Goal: Task Accomplishment & Management: Contribute content

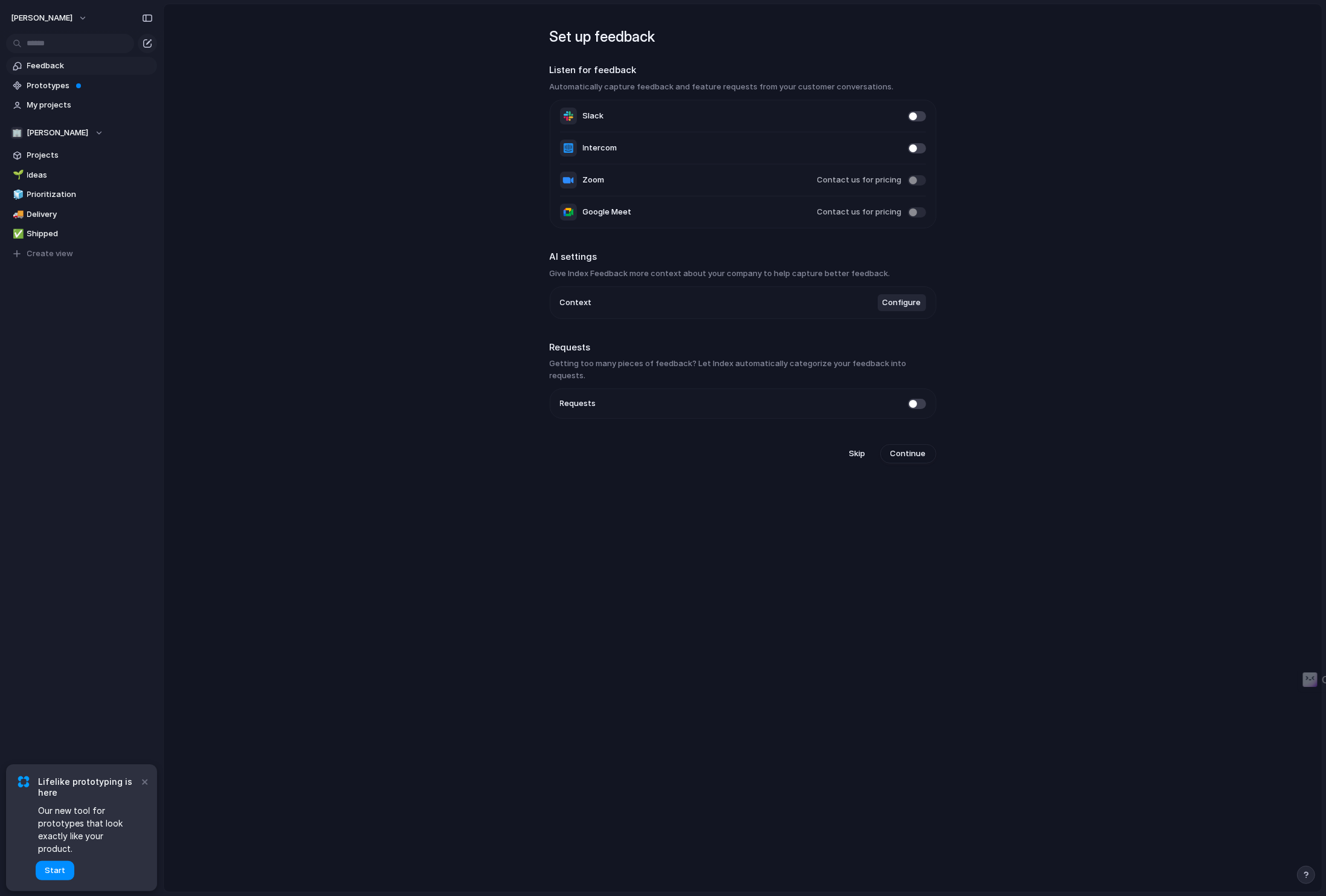
drag, startPoint x: 578, startPoint y: 325, endPoint x: 552, endPoint y: 324, distance: 26.0
click at [578, 325] on div "Set up feedback Listen for feedback Automatically capture feedback and feature …" at bounding box center [743, 238] width 386 height 469
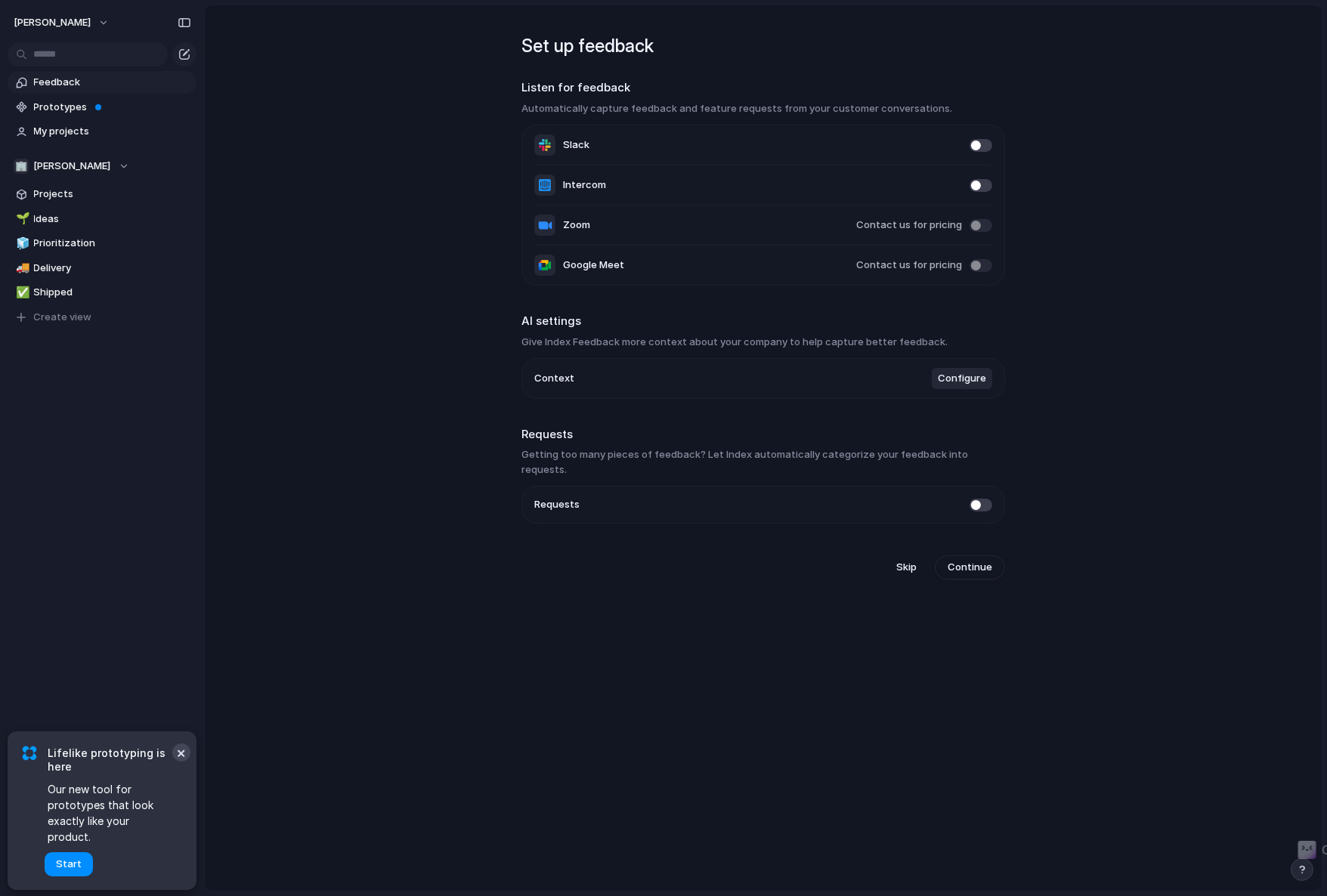
click at [182, 761] on button "×" at bounding box center [182, 752] width 18 height 18
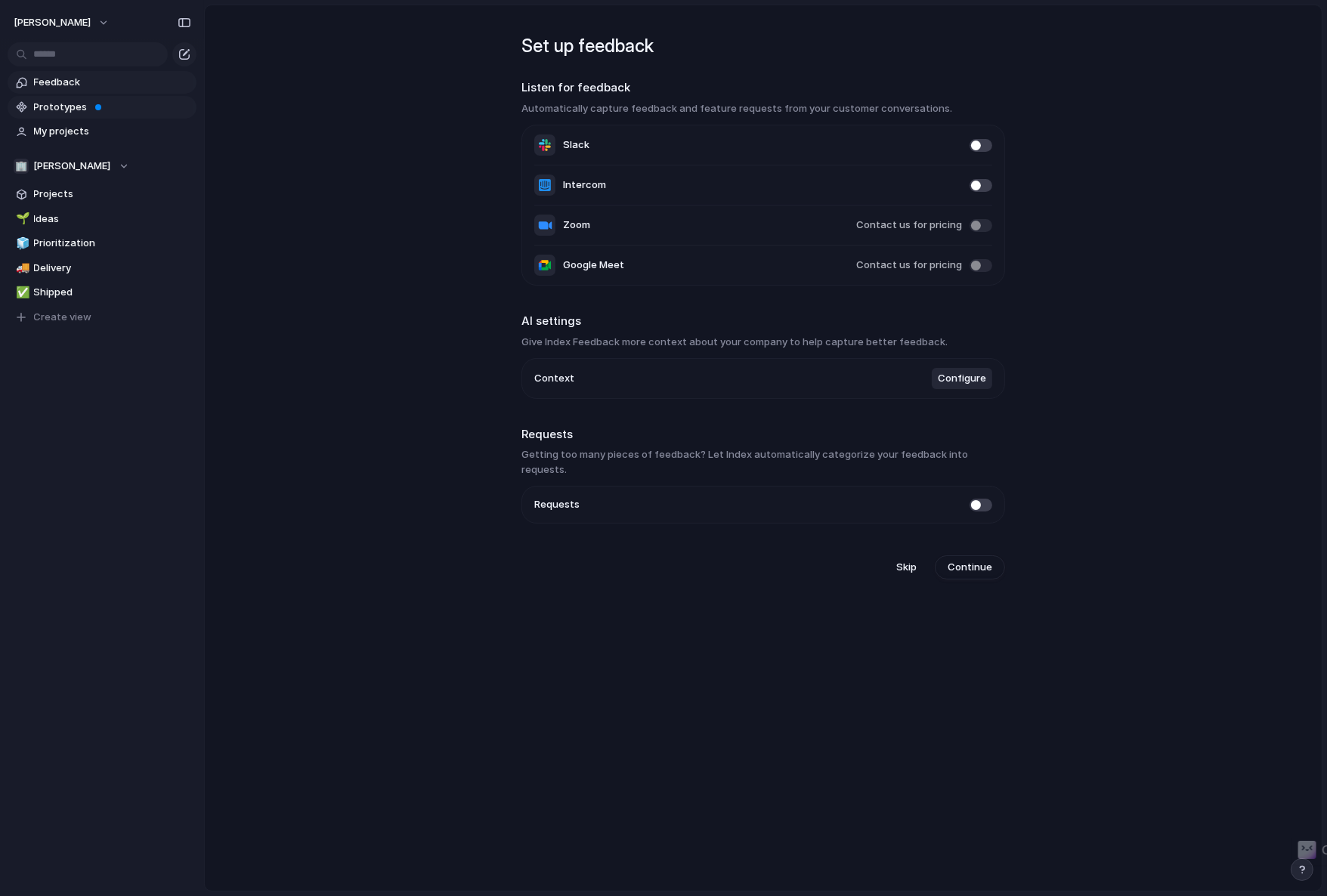
click at [70, 106] on span "Prototypes" at bounding box center [112, 106] width 157 height 15
click at [90, 24] on span "[PERSON_NAME]" at bounding box center [53, 22] width 77 height 15
click at [68, 400] on div "Settings Invite members Change theme Sign out" at bounding box center [663, 448] width 1327 height 896
click at [51, 192] on span "Projects" at bounding box center [112, 193] width 157 height 15
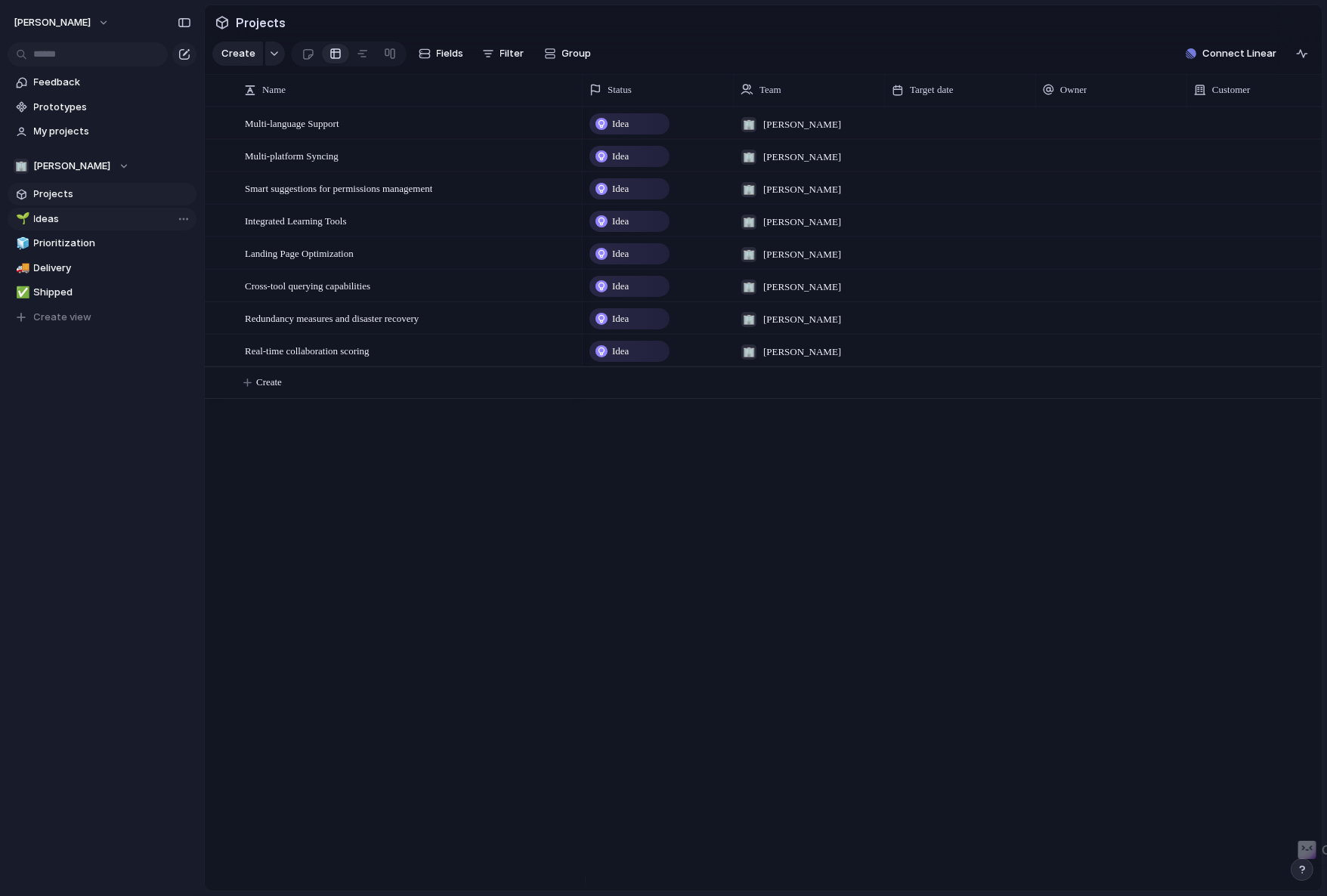
click at [77, 217] on span "Ideas" at bounding box center [112, 218] width 157 height 15
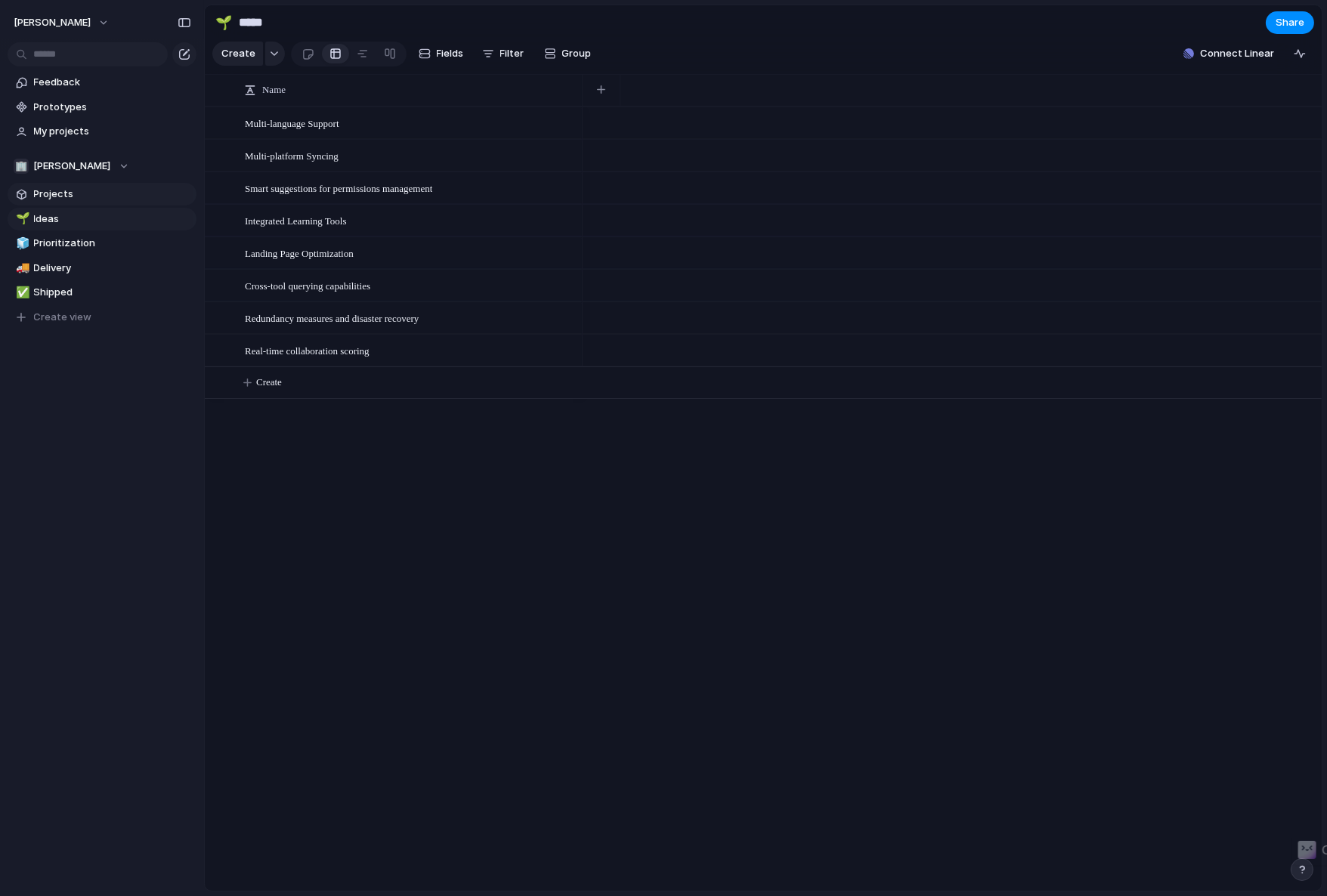
click at [81, 196] on span "Projects" at bounding box center [112, 193] width 157 height 15
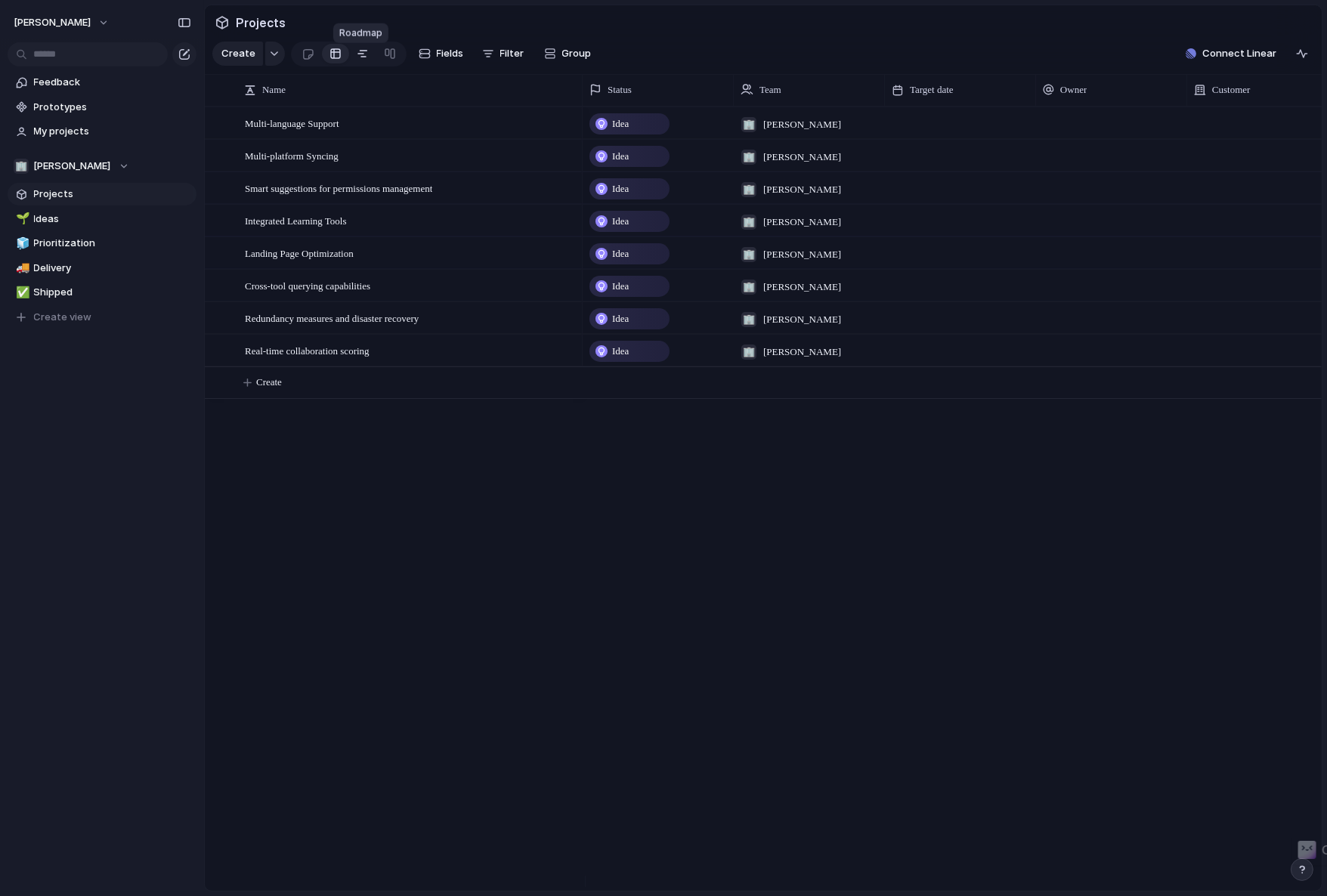
click at [365, 58] on link at bounding box center [362, 54] width 27 height 24
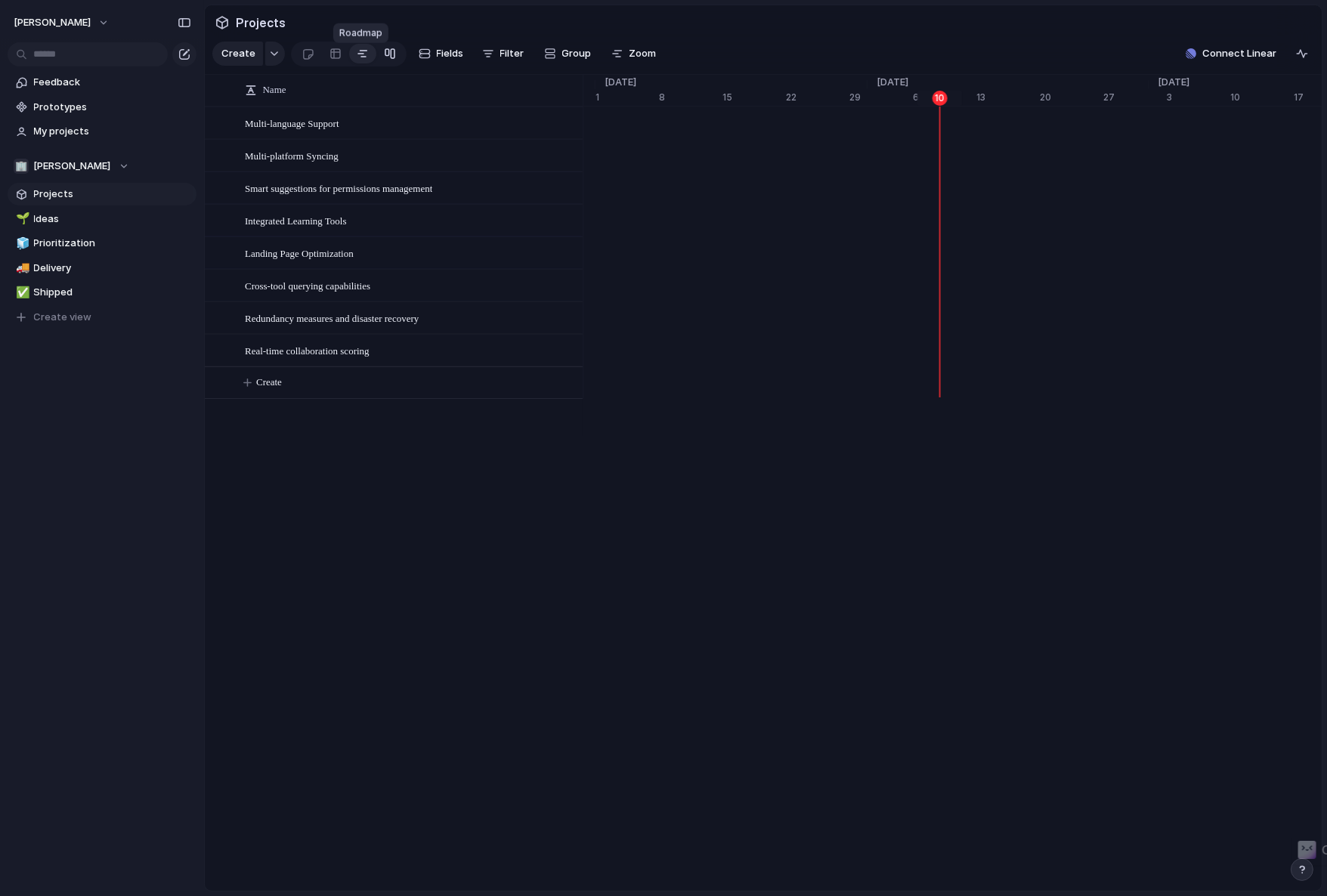
scroll to position [0, 9652]
click at [397, 56] on link at bounding box center [389, 54] width 27 height 24
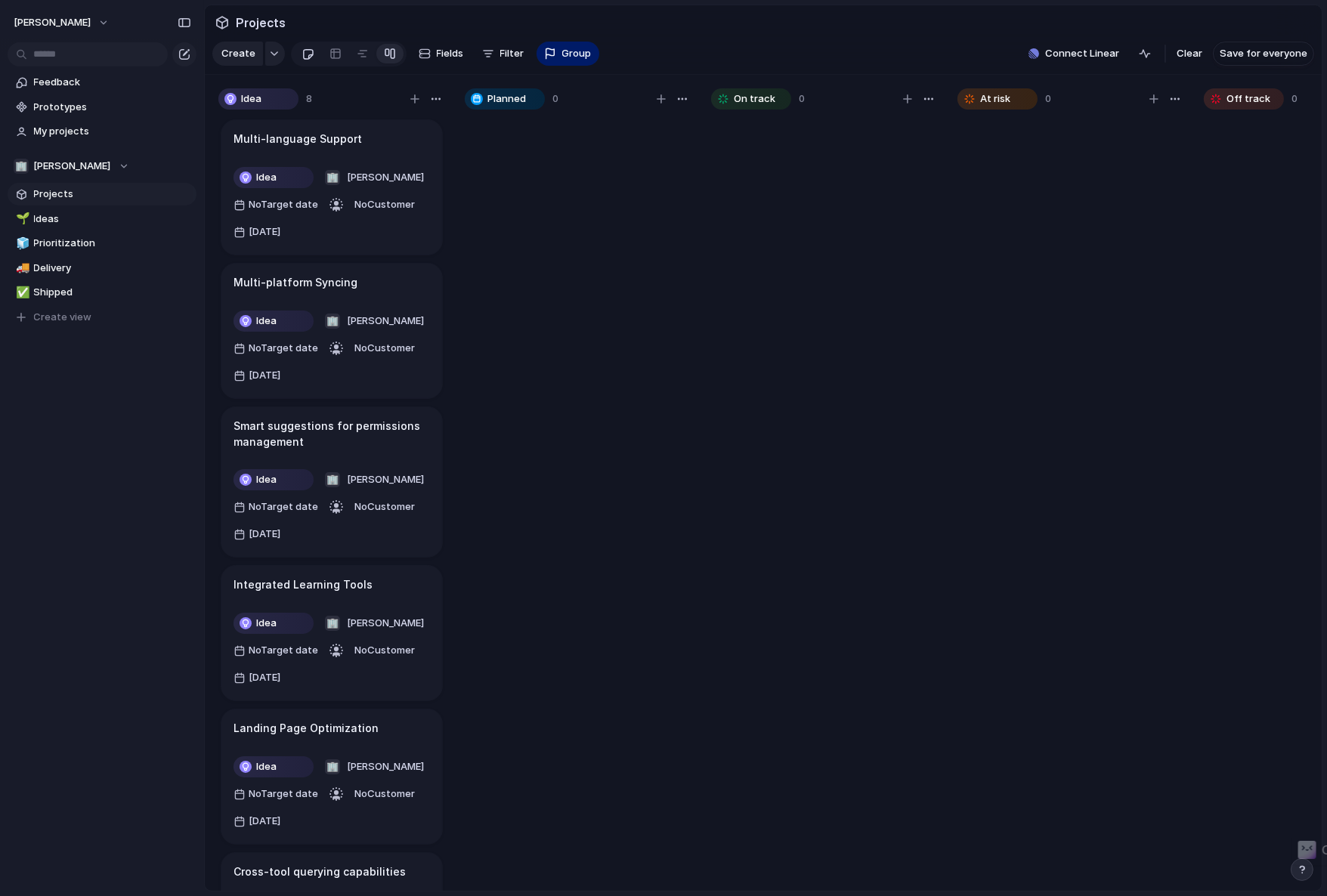
click at [306, 62] on div at bounding box center [308, 54] width 13 height 25
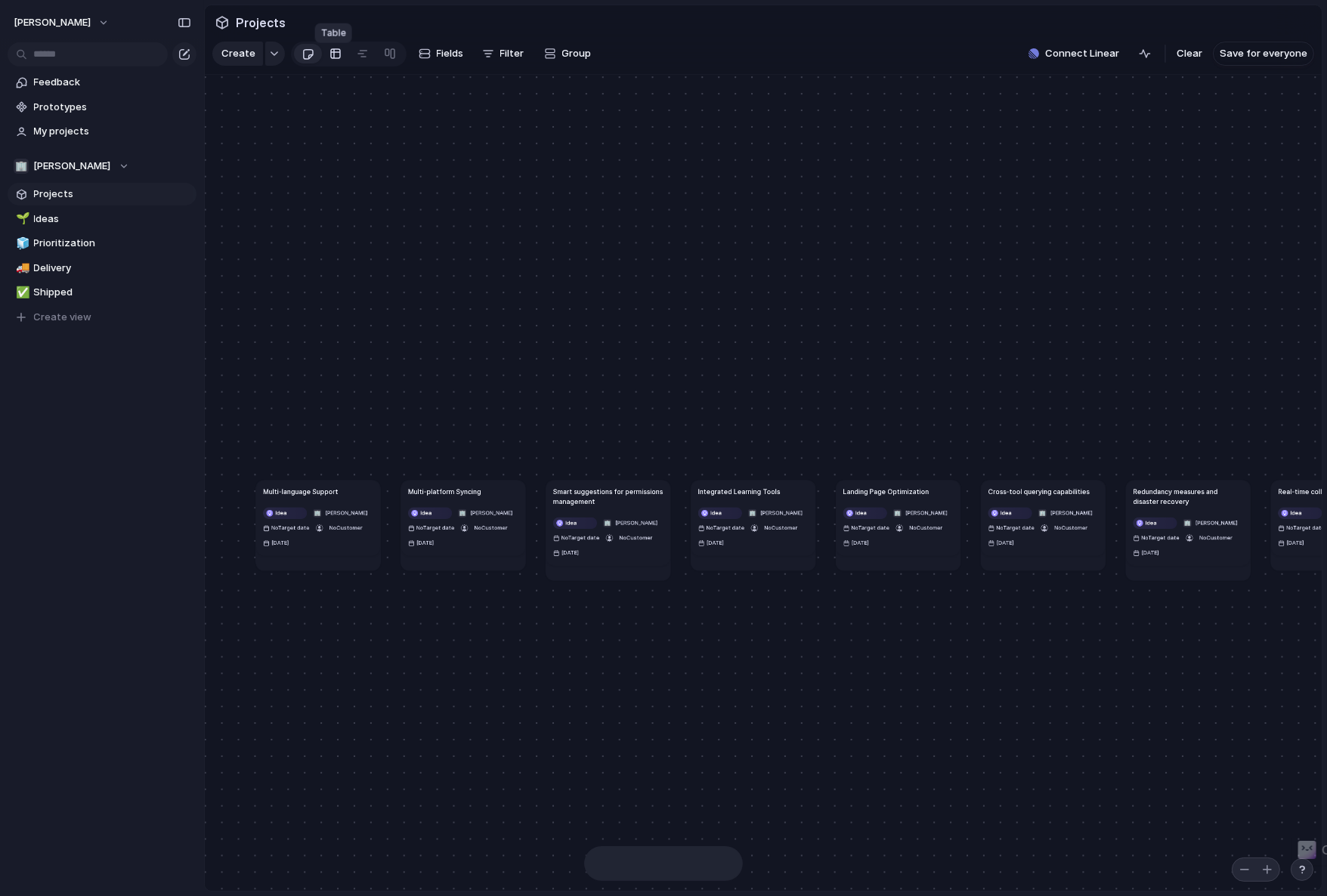
click at [331, 60] on div at bounding box center [335, 54] width 12 height 24
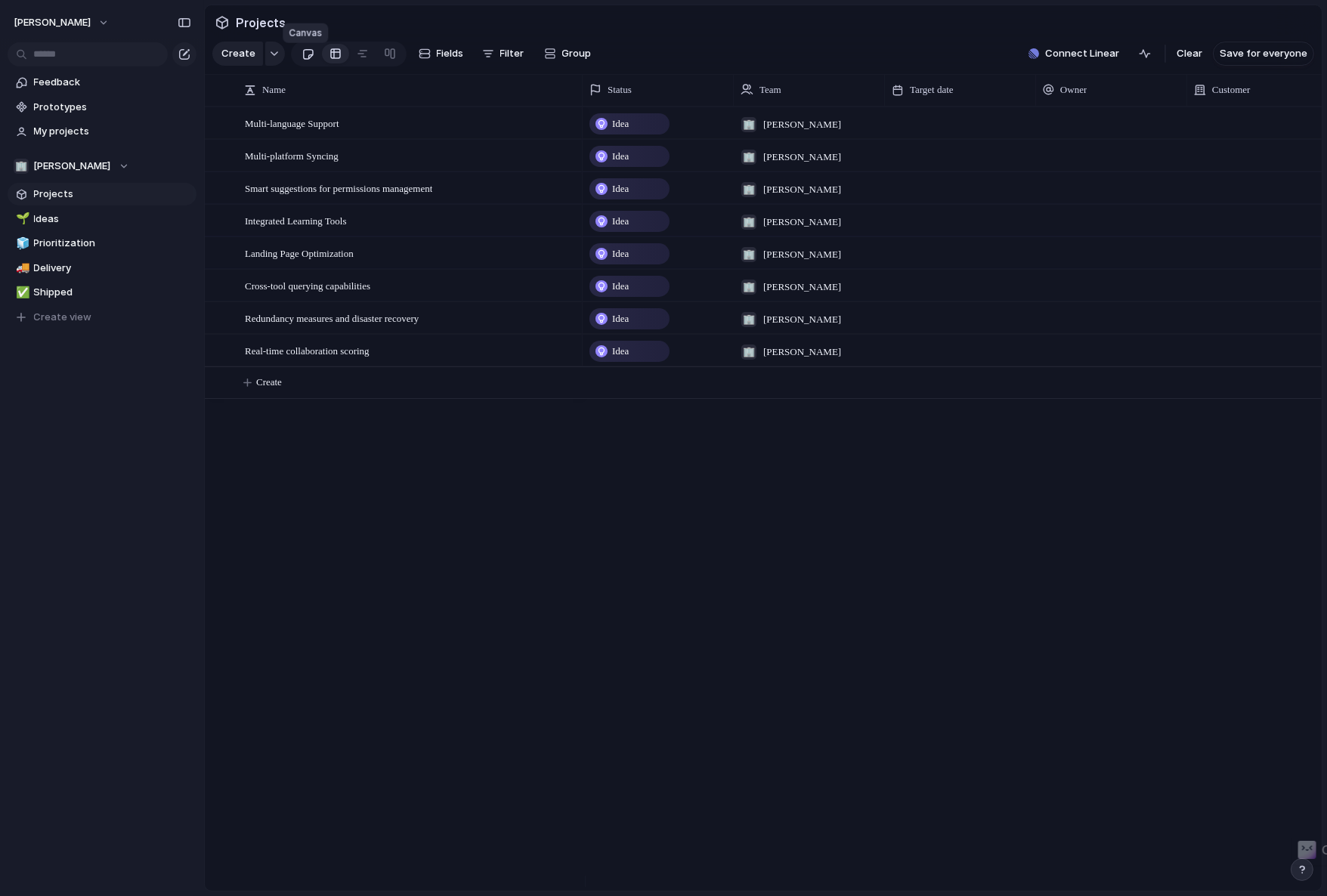
click at [307, 61] on div at bounding box center [308, 54] width 13 height 25
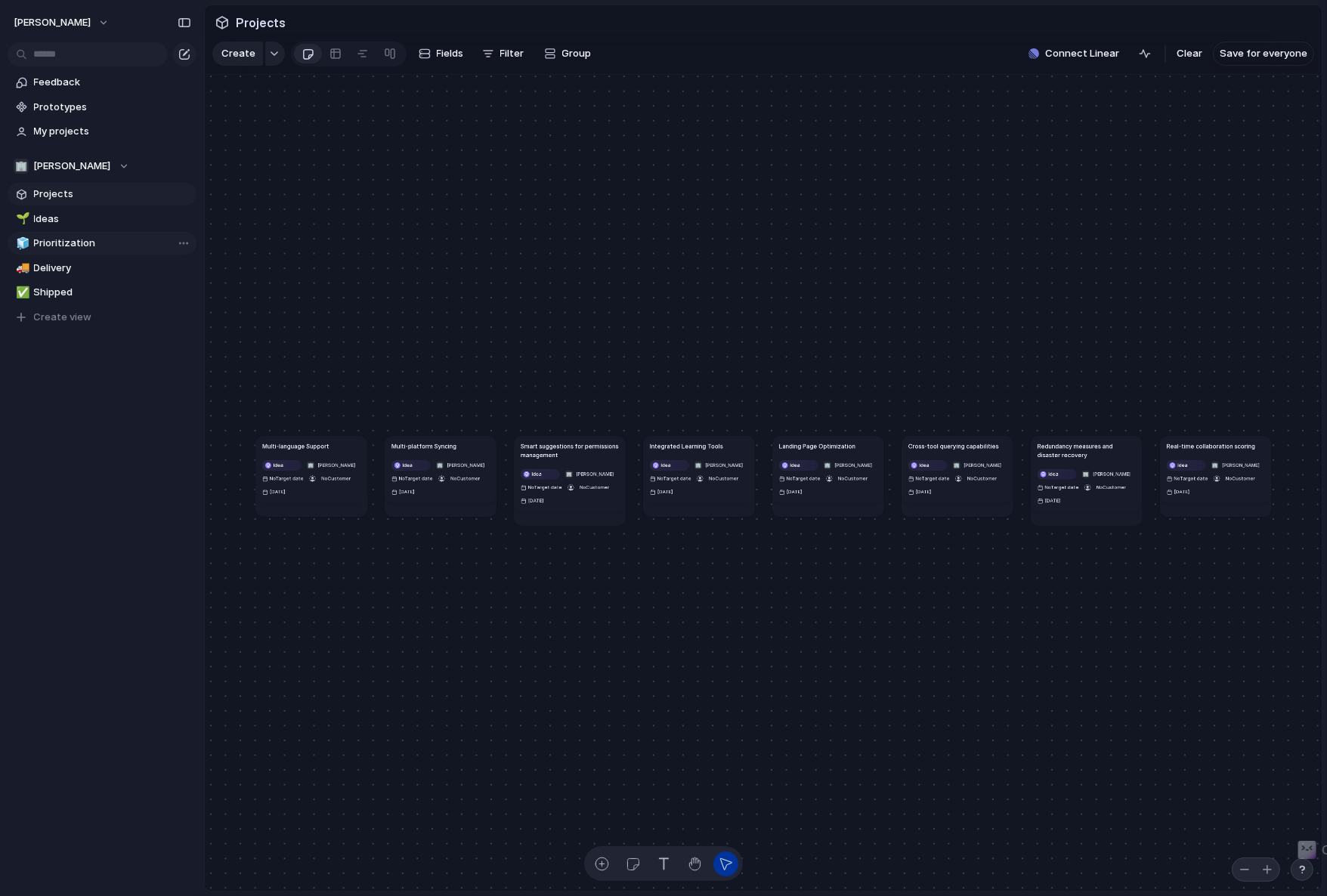
click at [69, 239] on span "Prioritization" at bounding box center [112, 242] width 157 height 15
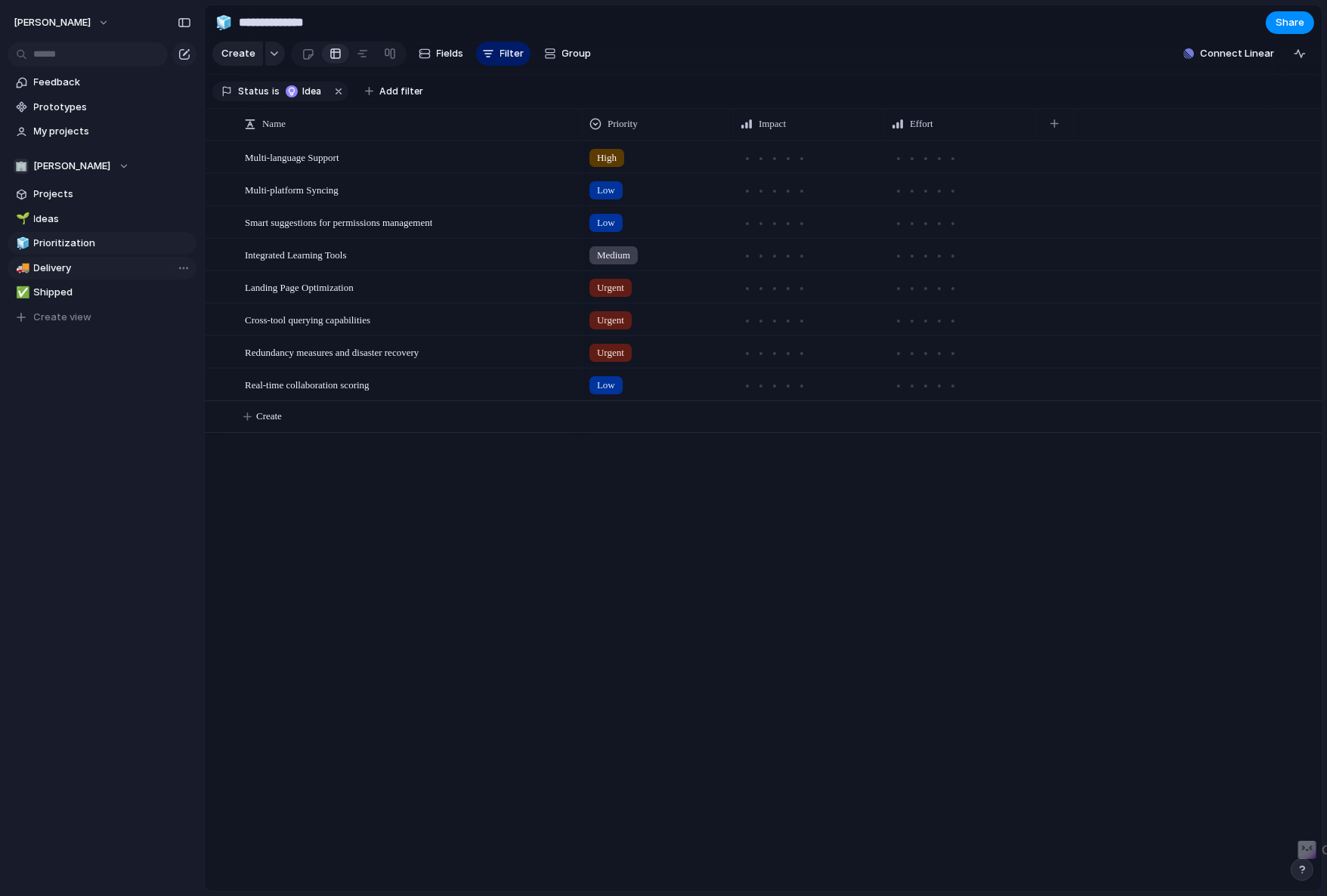
click at [85, 264] on span "Delivery" at bounding box center [112, 268] width 157 height 15
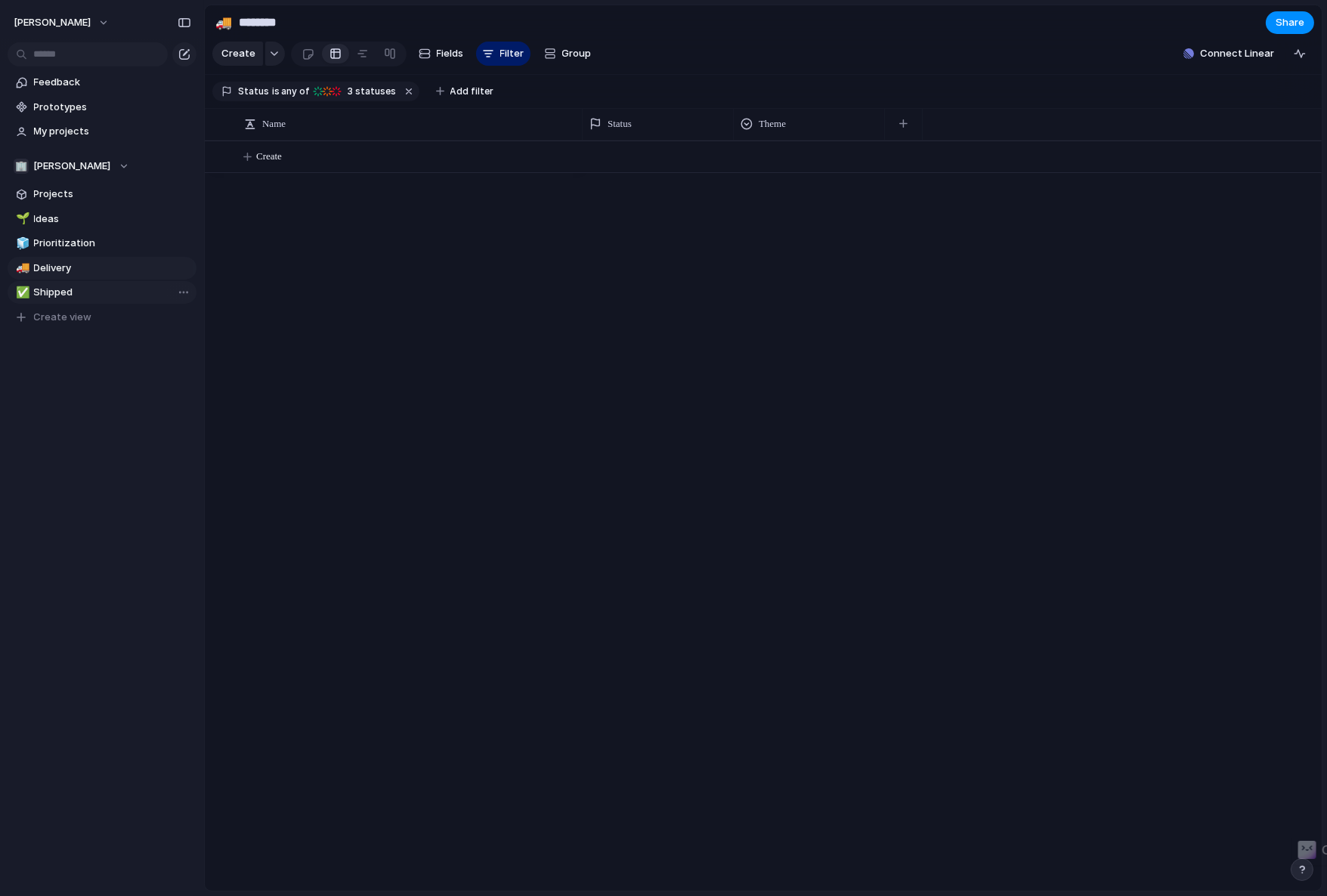
click at [66, 287] on span "Shipped" at bounding box center [112, 292] width 157 height 15
click at [71, 224] on span "Ideas" at bounding box center [112, 218] width 157 height 15
type input "*****"
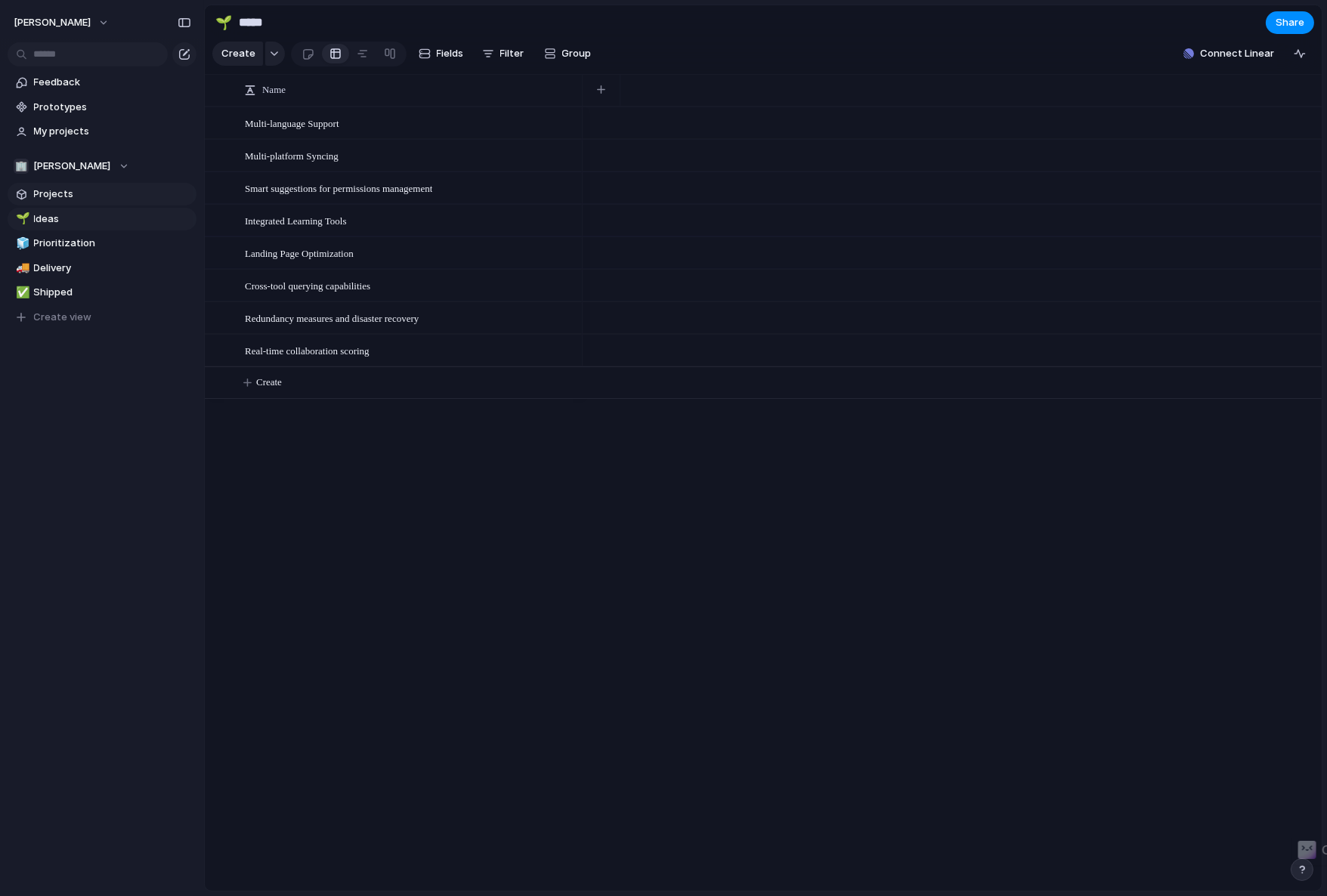
click at [99, 193] on span "Projects" at bounding box center [112, 193] width 157 height 15
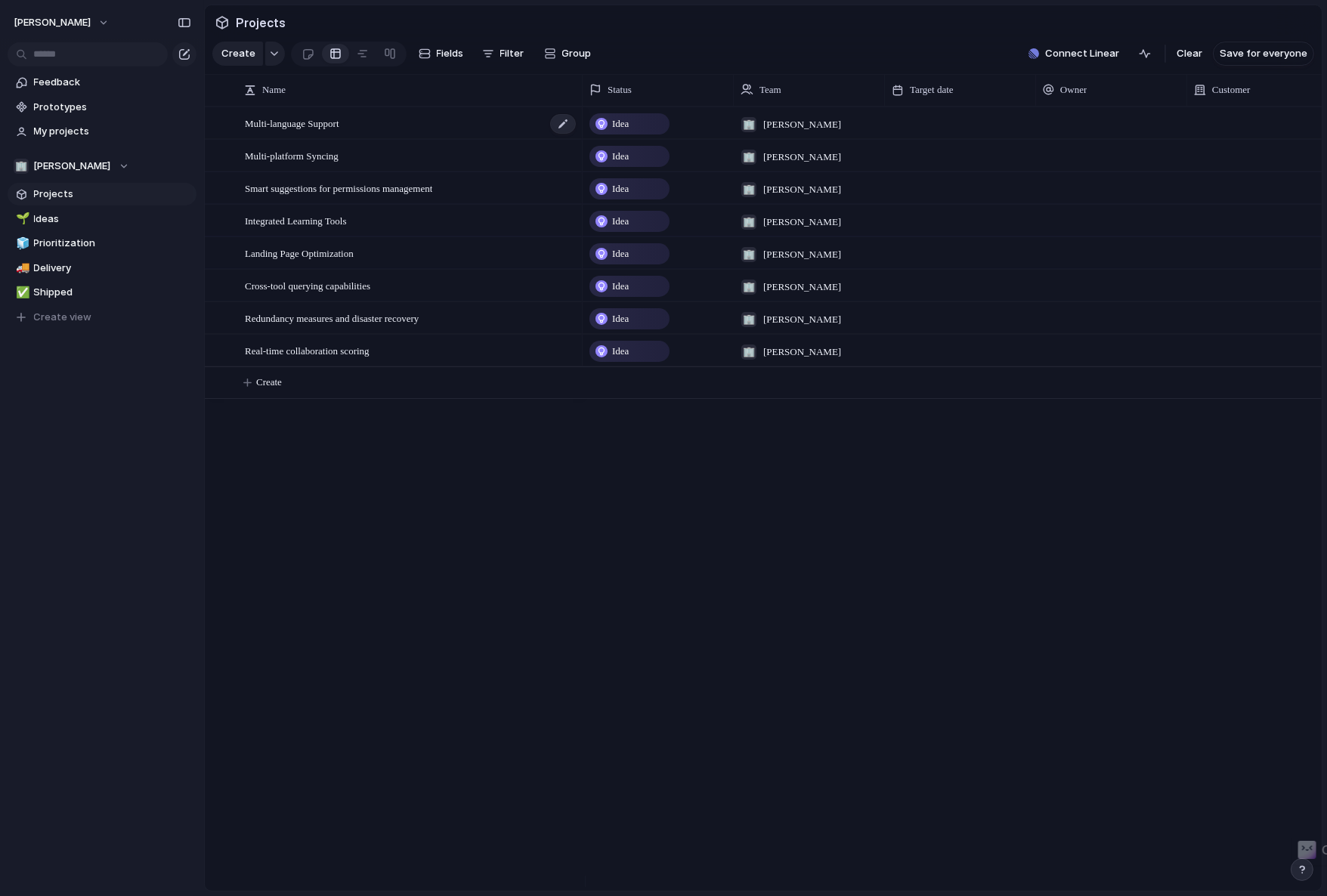
click at [308, 131] on span "Multi-language Support" at bounding box center [292, 123] width 94 height 18
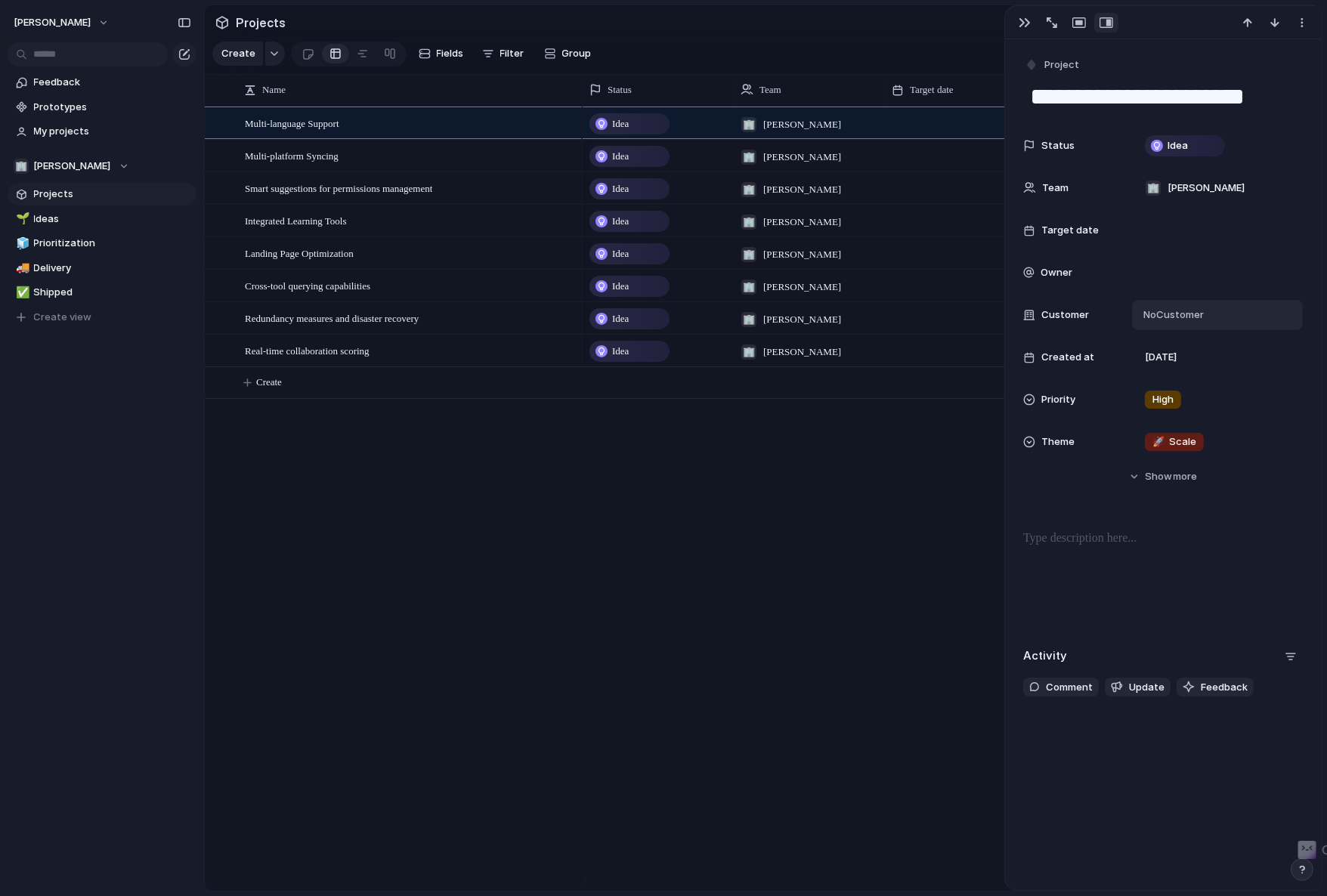
click at [1194, 317] on span "No Customer" at bounding box center [1170, 315] width 65 height 15
click at [1073, 583] on div "Type to add a company" at bounding box center [663, 448] width 1327 height 896
click at [1231, 437] on div "🚀 Scale" at bounding box center [1217, 442] width 157 height 17
click at [1067, 492] on div "🌱 Experiment 🔮 Magic 🔨 Infrastructure 🚀 Scale" at bounding box center [663, 448] width 1327 height 896
click at [88, 219] on span "Ideas" at bounding box center [112, 218] width 157 height 15
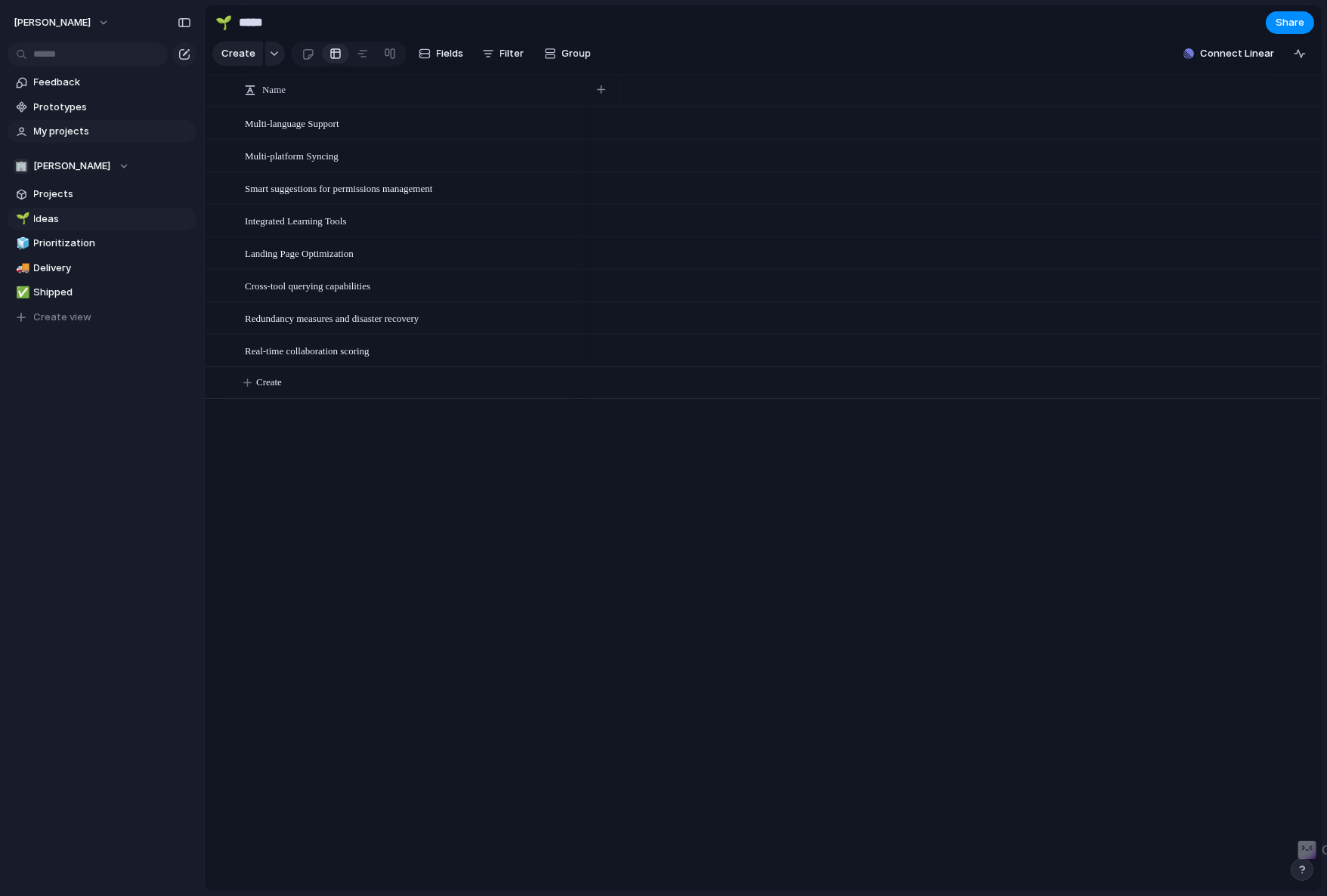
click at [100, 129] on span "My projects" at bounding box center [112, 131] width 157 height 15
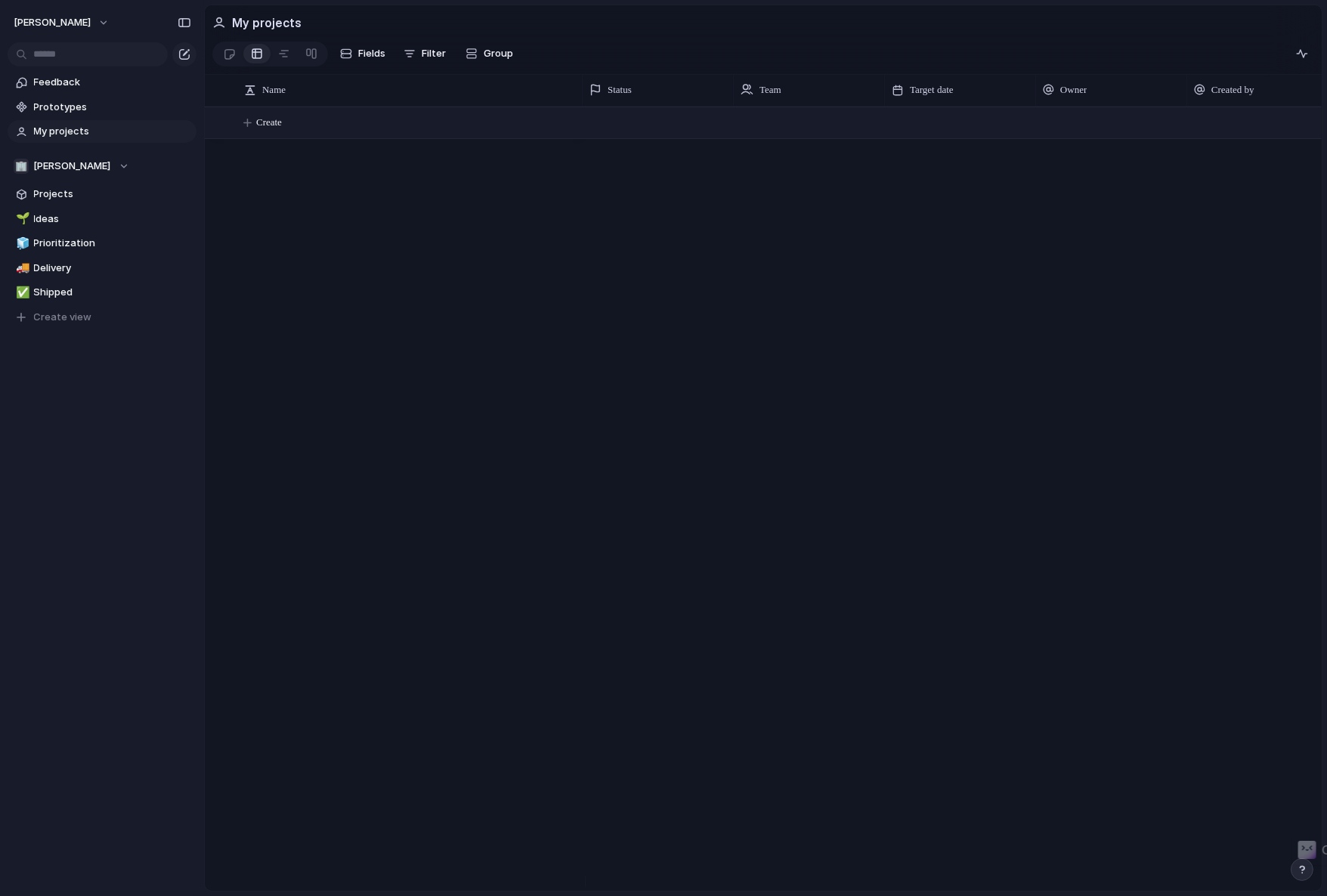
click at [268, 130] on span "Create" at bounding box center [269, 122] width 26 height 15
type textarea "****"
click at [441, 129] on div "test" at bounding box center [411, 123] width 332 height 31
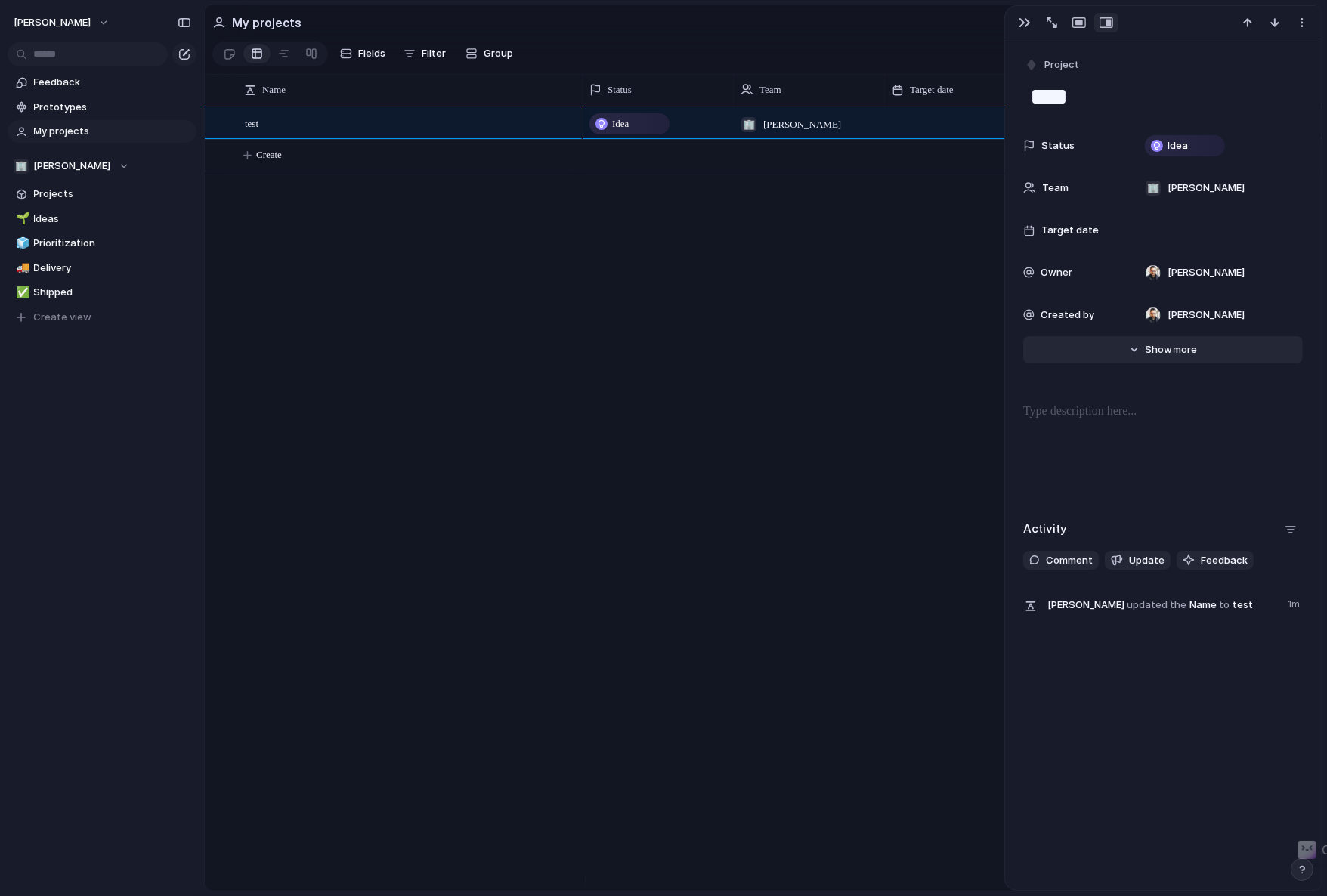
click at [1185, 349] on span "more" at bounding box center [1185, 349] width 24 height 15
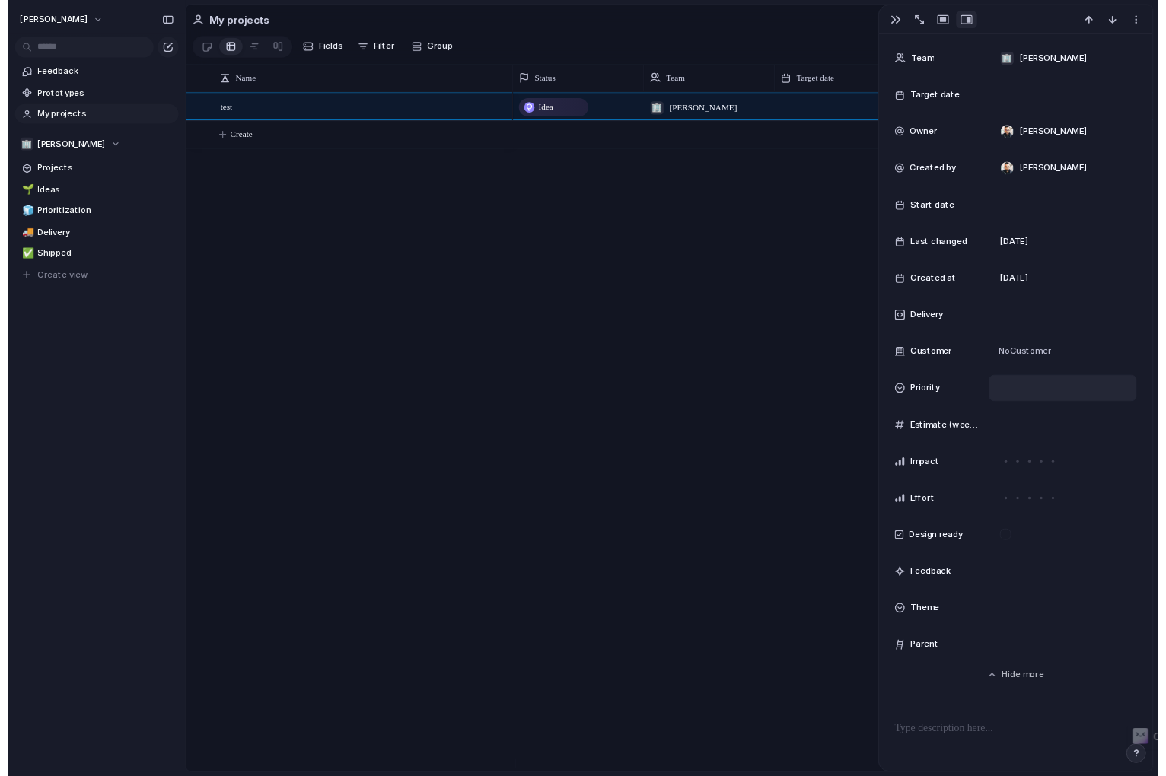
scroll to position [183, 0]
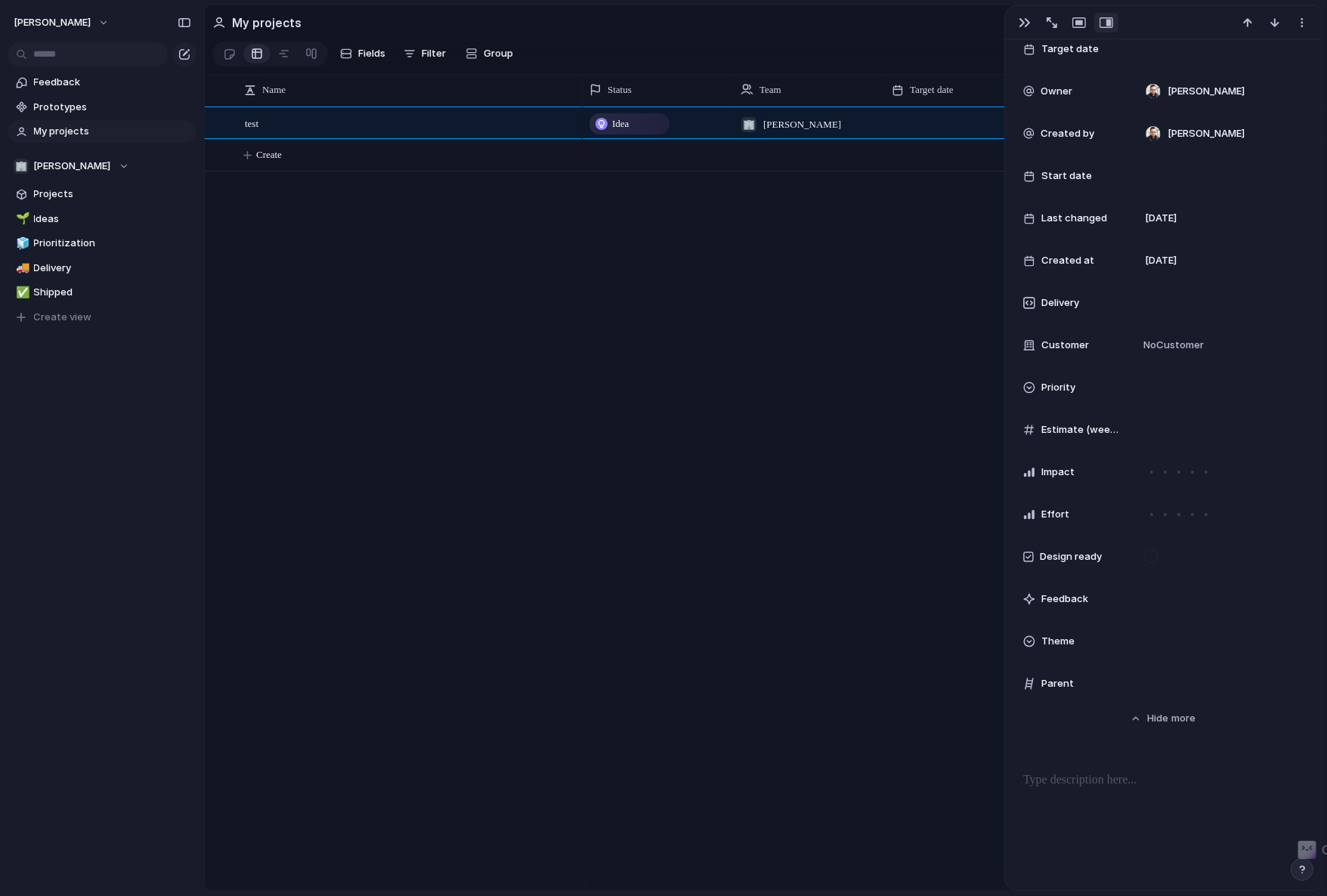
click at [1029, 644] on div at bounding box center [1029, 641] width 12 height 12
click at [1064, 694] on div "🌱 Experiment 🔮 Magic 🔨 Infrastructure 🚀 Scale" at bounding box center [663, 448] width 1327 height 896
click at [1064, 677] on span "Parent" at bounding box center [1057, 683] width 33 height 15
click at [1062, 681] on span "Parent" at bounding box center [1057, 683] width 33 height 15
click at [1134, 679] on div at bounding box center [1217, 684] width 171 height 30
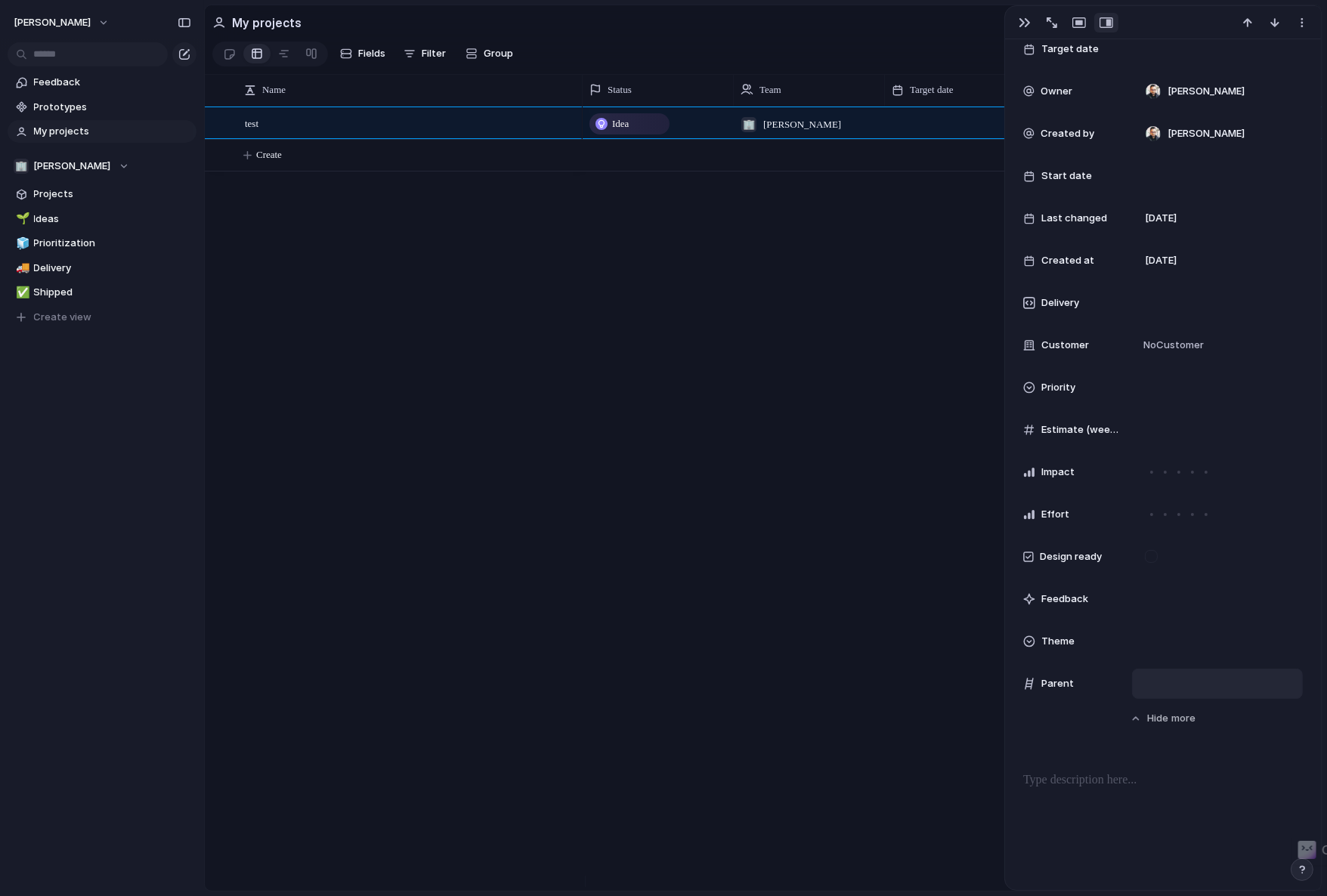
click at [1185, 682] on div at bounding box center [1217, 683] width 157 height 17
click at [1066, 741] on div "Use the create dropdown to add your first parent" at bounding box center [663, 448] width 1327 height 896
click at [826, 247] on div "Idea 🏢 [PERSON_NAME] [PERSON_NAME] [PERSON_NAME]" at bounding box center [952, 498] width 738 height 784
click at [1021, 23] on div "button" at bounding box center [1024, 23] width 12 height 12
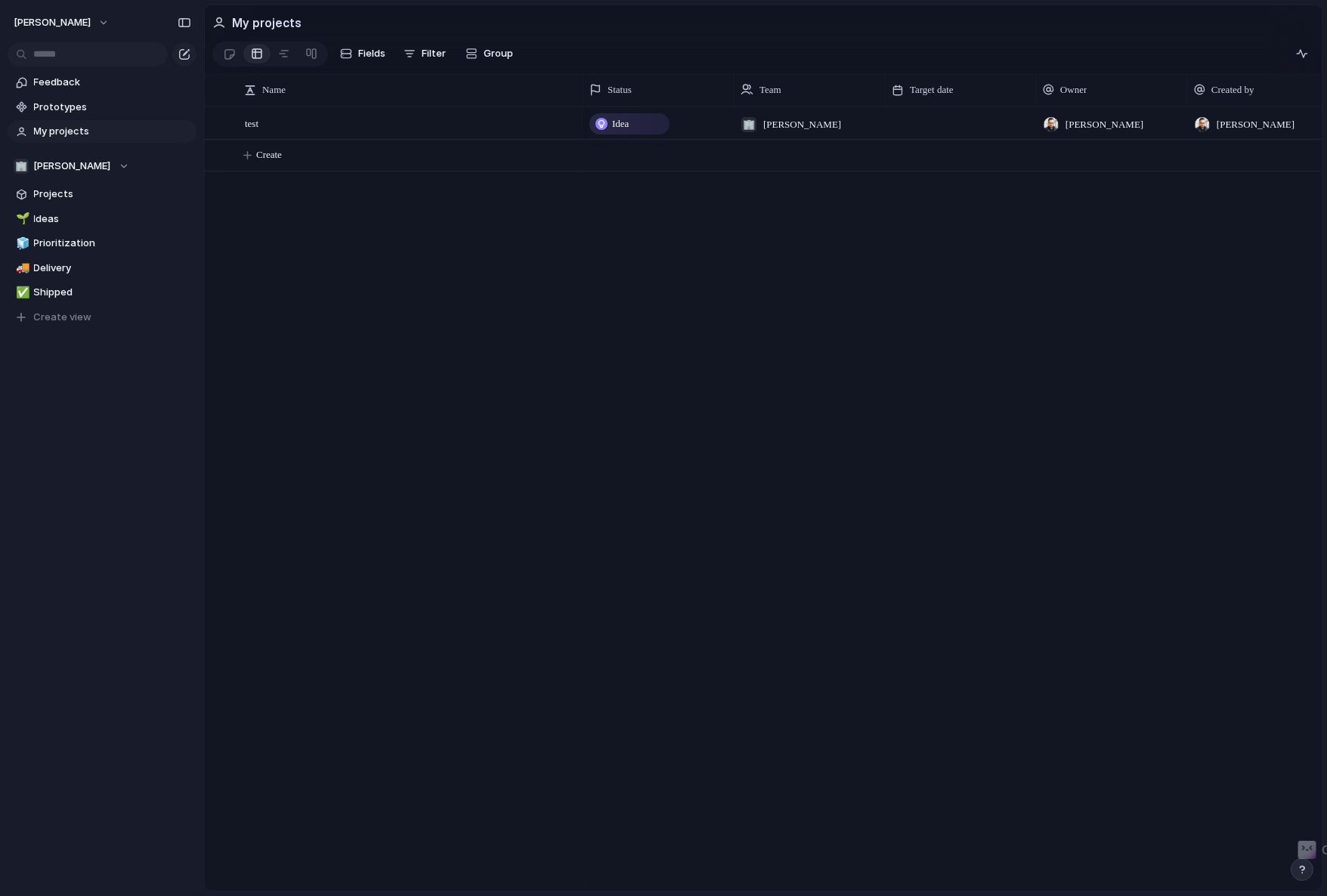
click at [688, 257] on div "Idea 🏢 [PERSON_NAME] [PERSON_NAME] [PERSON_NAME]" at bounding box center [952, 498] width 738 height 784
